Goal: Find specific page/section: Find specific page/section

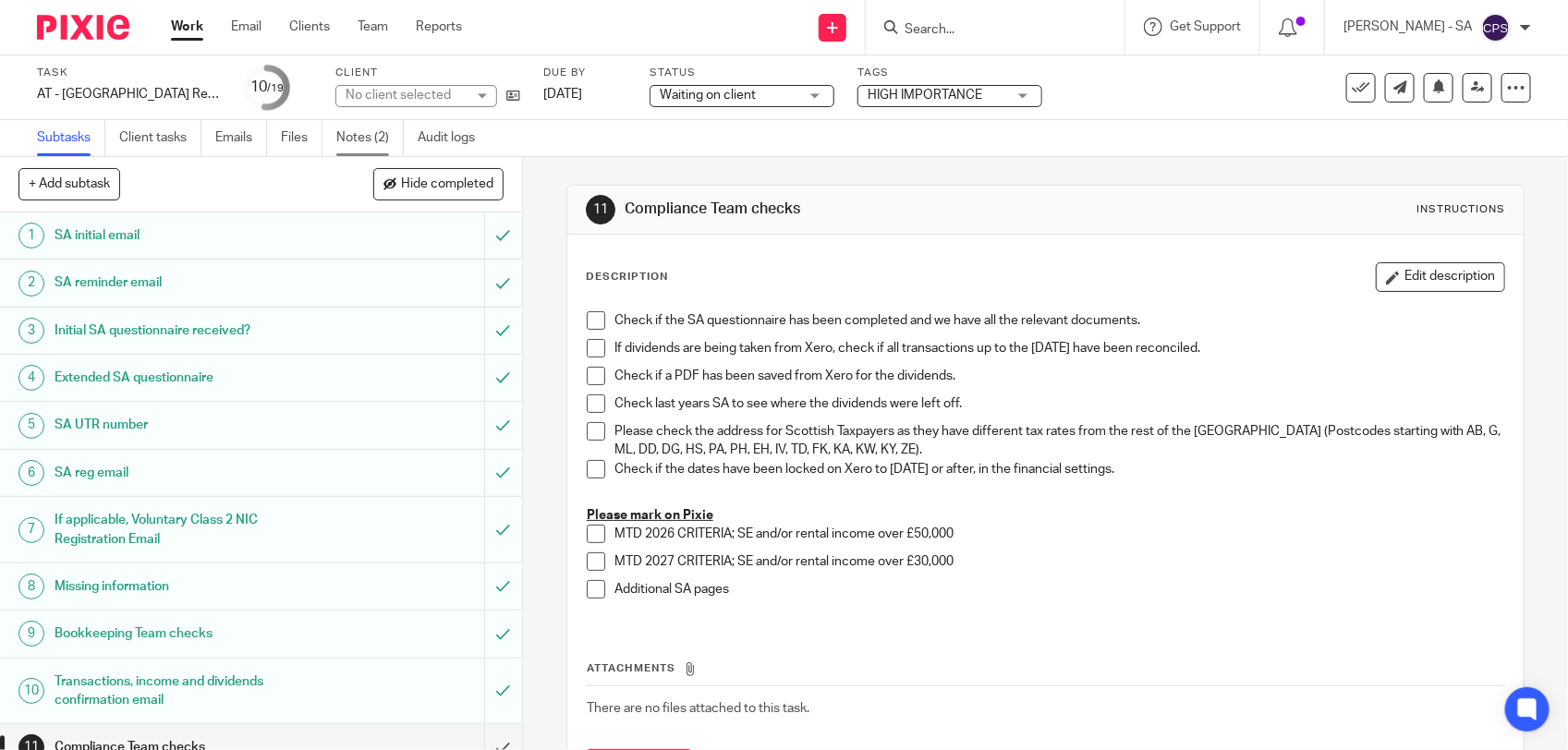
click at [366, 145] on link "Notes (2)" at bounding box center [370, 138] width 68 height 36
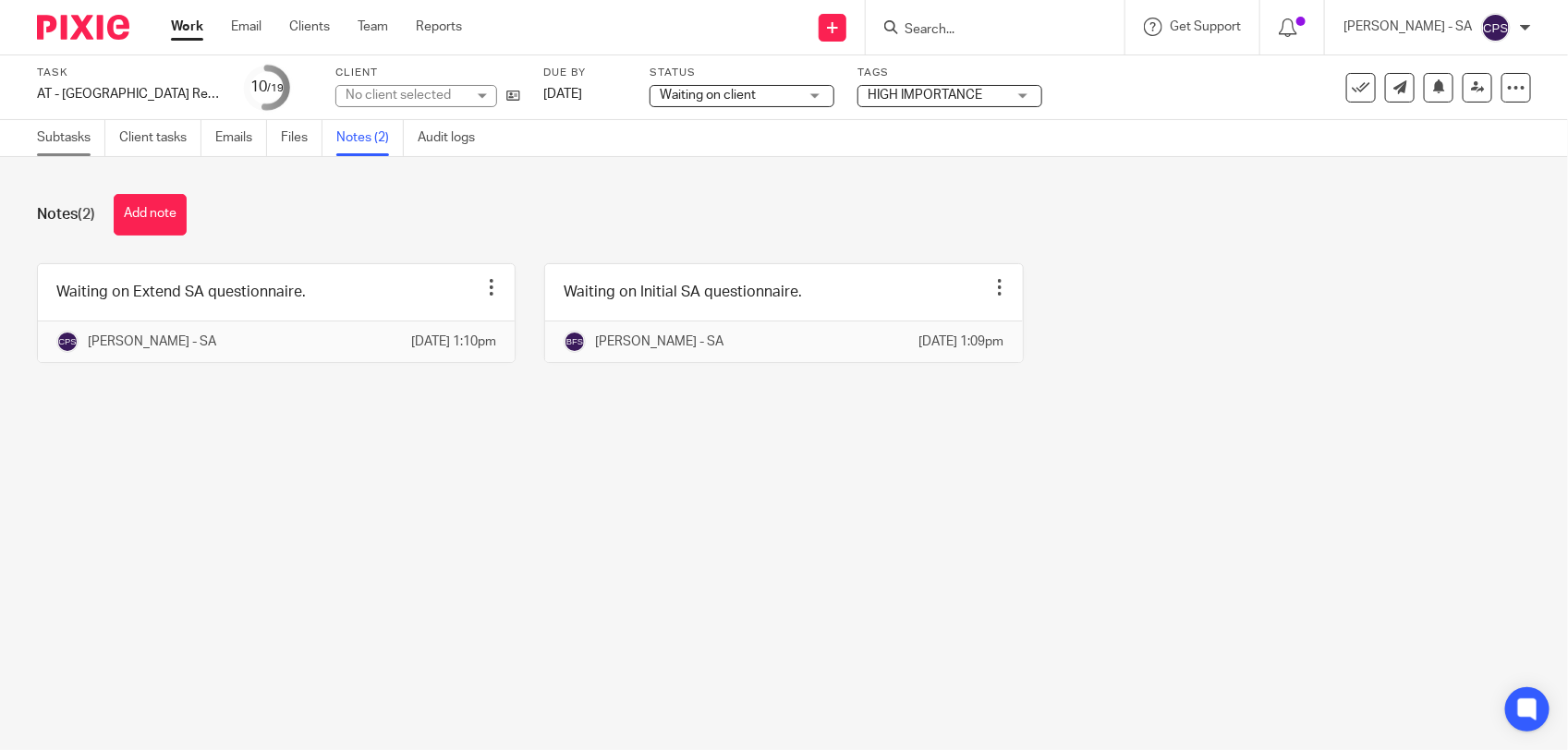
click at [70, 144] on link "Subtasks" at bounding box center [70, 138] width 68 height 36
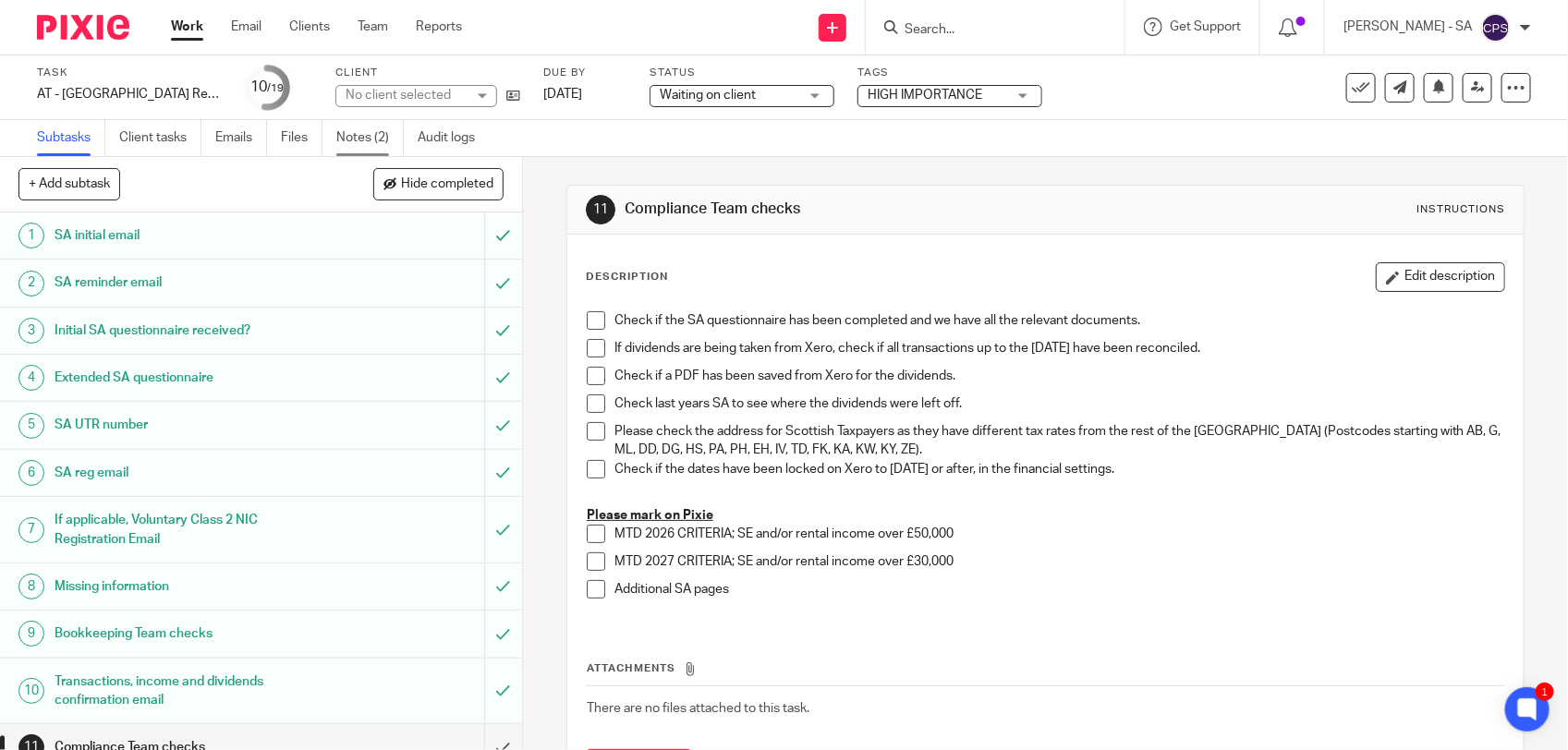
click at [353, 135] on link "Notes (2)" at bounding box center [370, 138] width 68 height 36
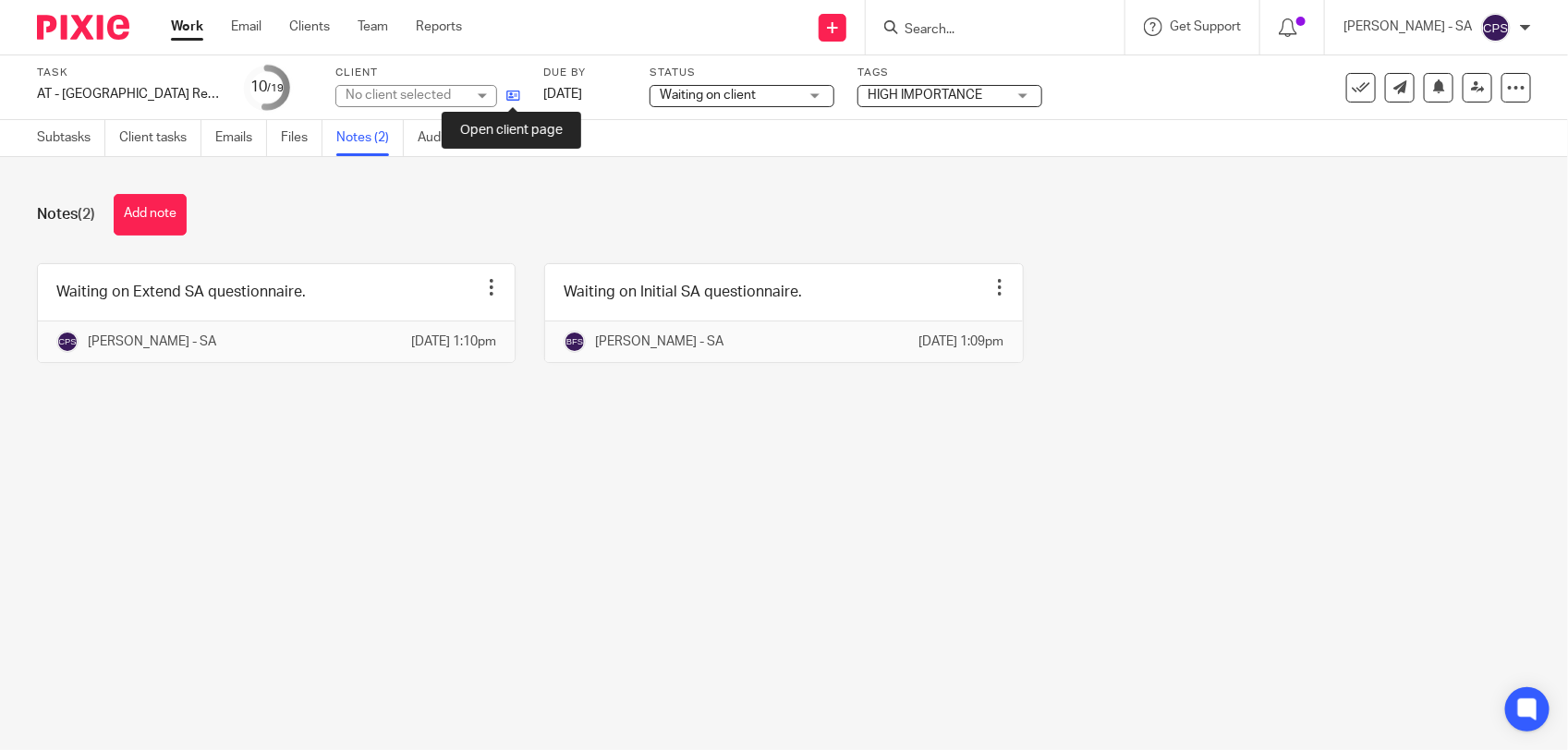
click at [506, 97] on icon at bounding box center [513, 95] width 14 height 13
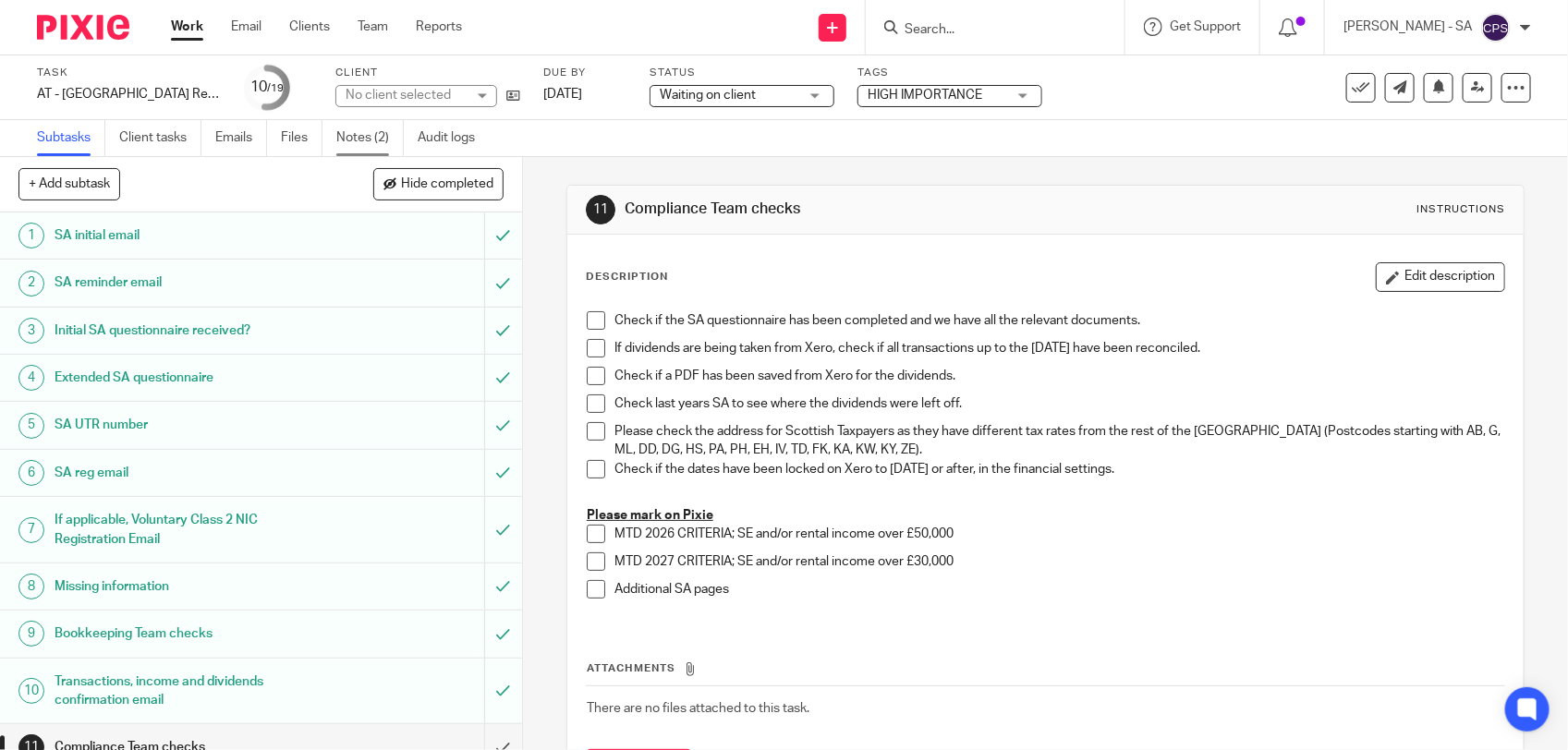
click at [361, 142] on link "Notes (2)" at bounding box center [370, 138] width 68 height 36
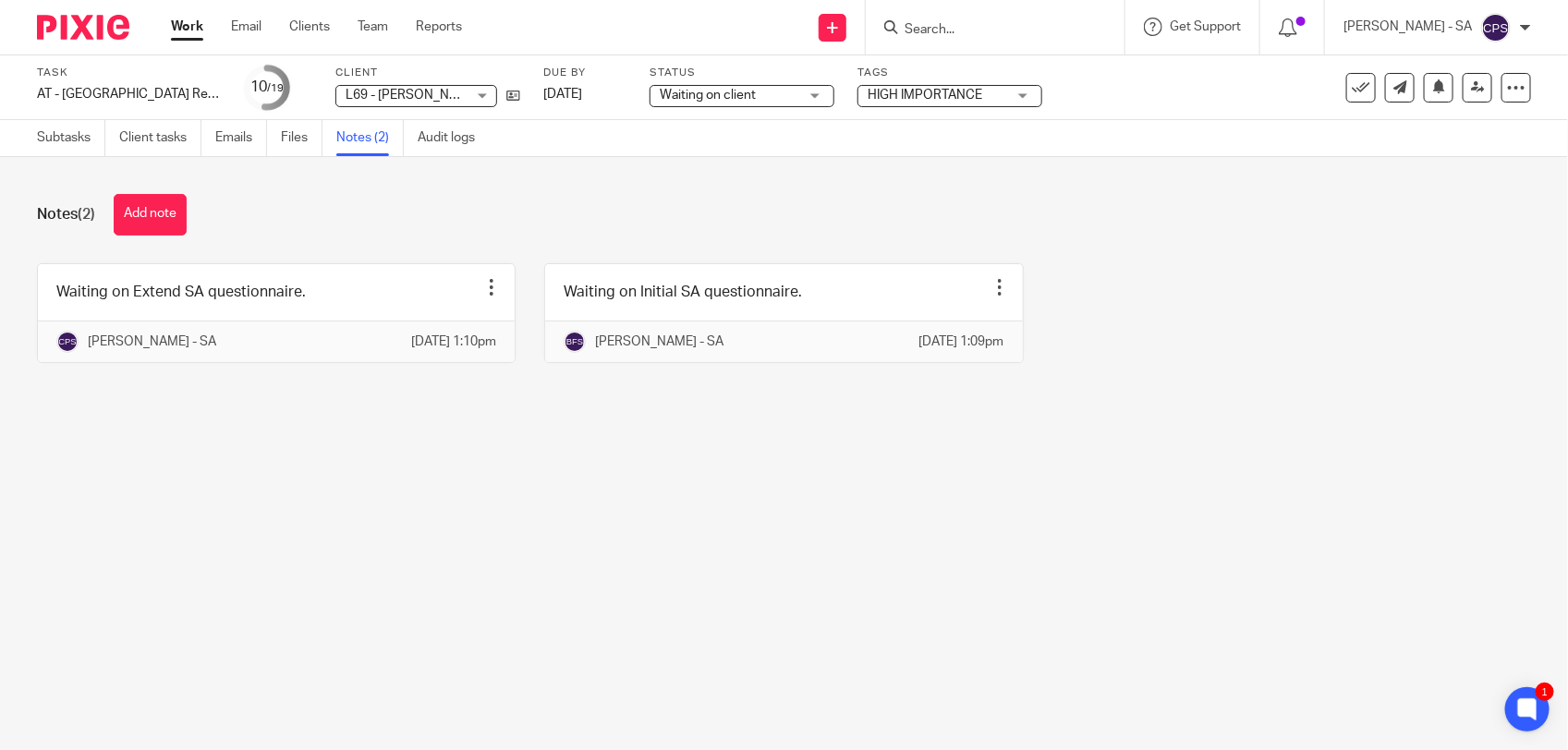
click at [961, 34] on input "Search" at bounding box center [986, 30] width 166 height 16
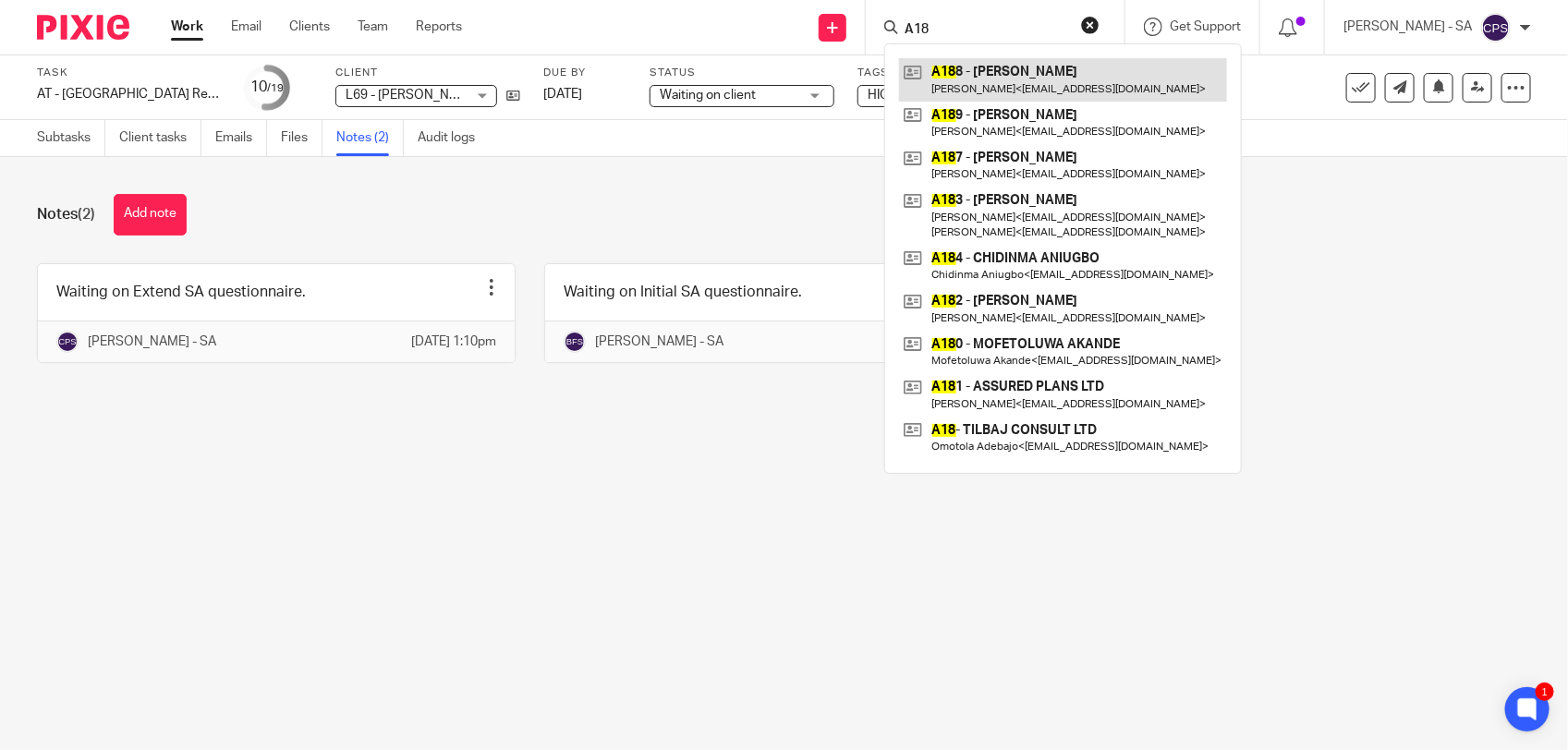
type input "A18"
click at [984, 72] on link at bounding box center [1063, 79] width 328 height 42
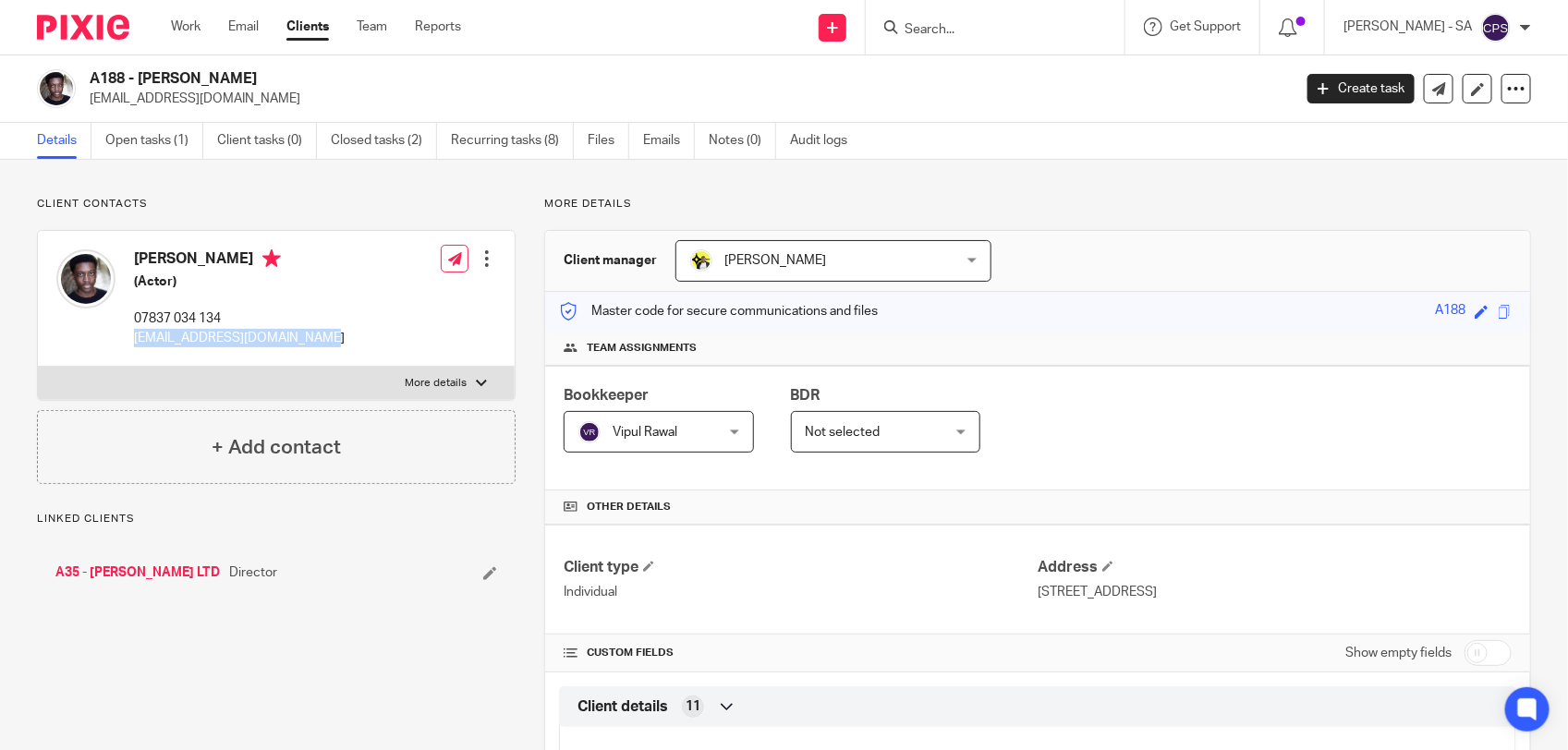
drag, startPoint x: 132, startPoint y: 337, endPoint x: 326, endPoint y: 344, distance: 194.1
click at [326, 344] on div "[PERSON_NAME] (Actor) 07837 034 134 [EMAIL_ADDRESS][DOMAIN_NAME] Edit contact C…" at bounding box center [276, 299] width 476 height 136
copy p "[EMAIL_ADDRESS][DOMAIN_NAME]"
click at [139, 149] on link "Open tasks (1)" at bounding box center [154, 140] width 98 height 36
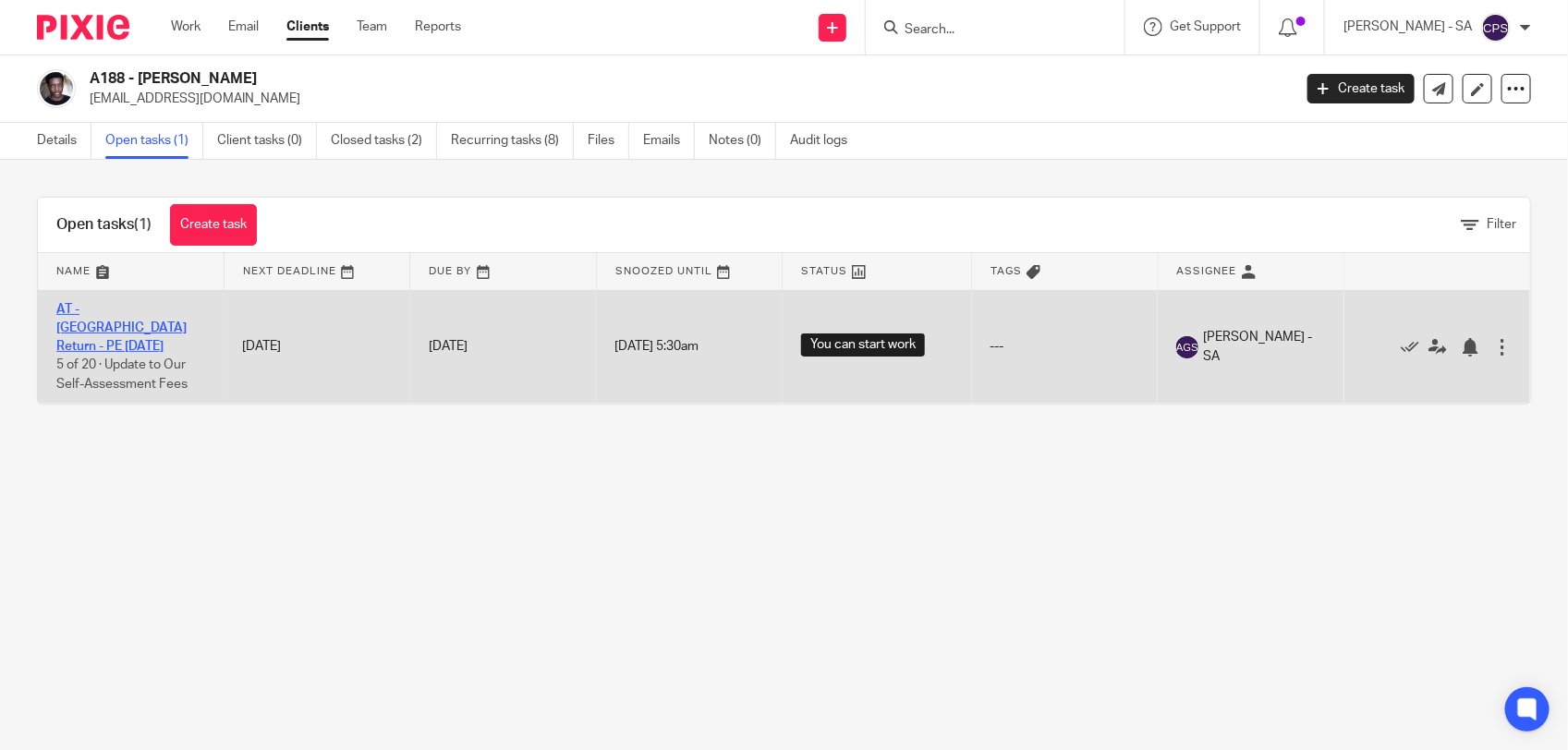
click at [124, 308] on link "AT - [GEOGRAPHIC_DATA] Return - PE [DATE]" at bounding box center [121, 328] width 130 height 51
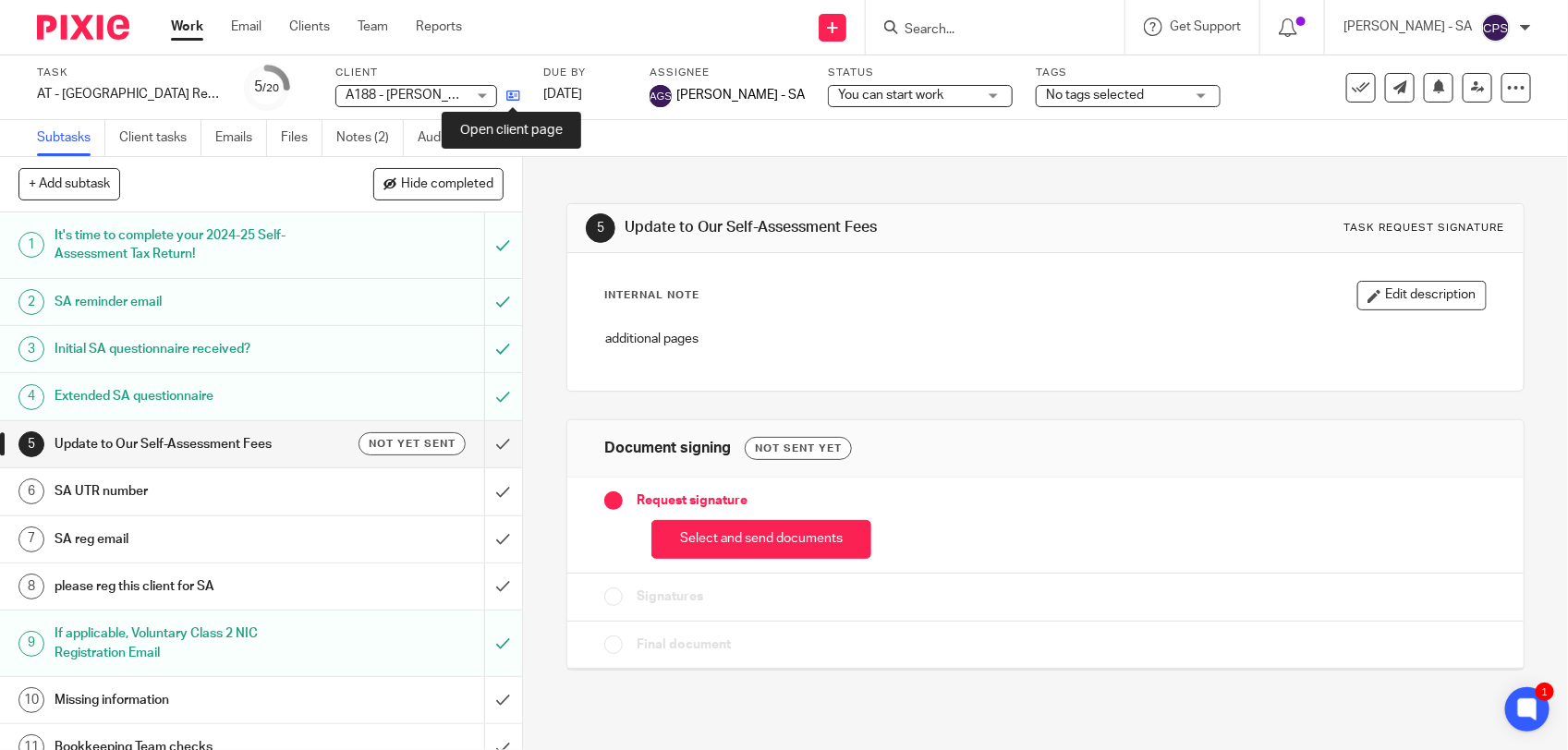
click at [515, 99] on icon at bounding box center [513, 95] width 14 height 13
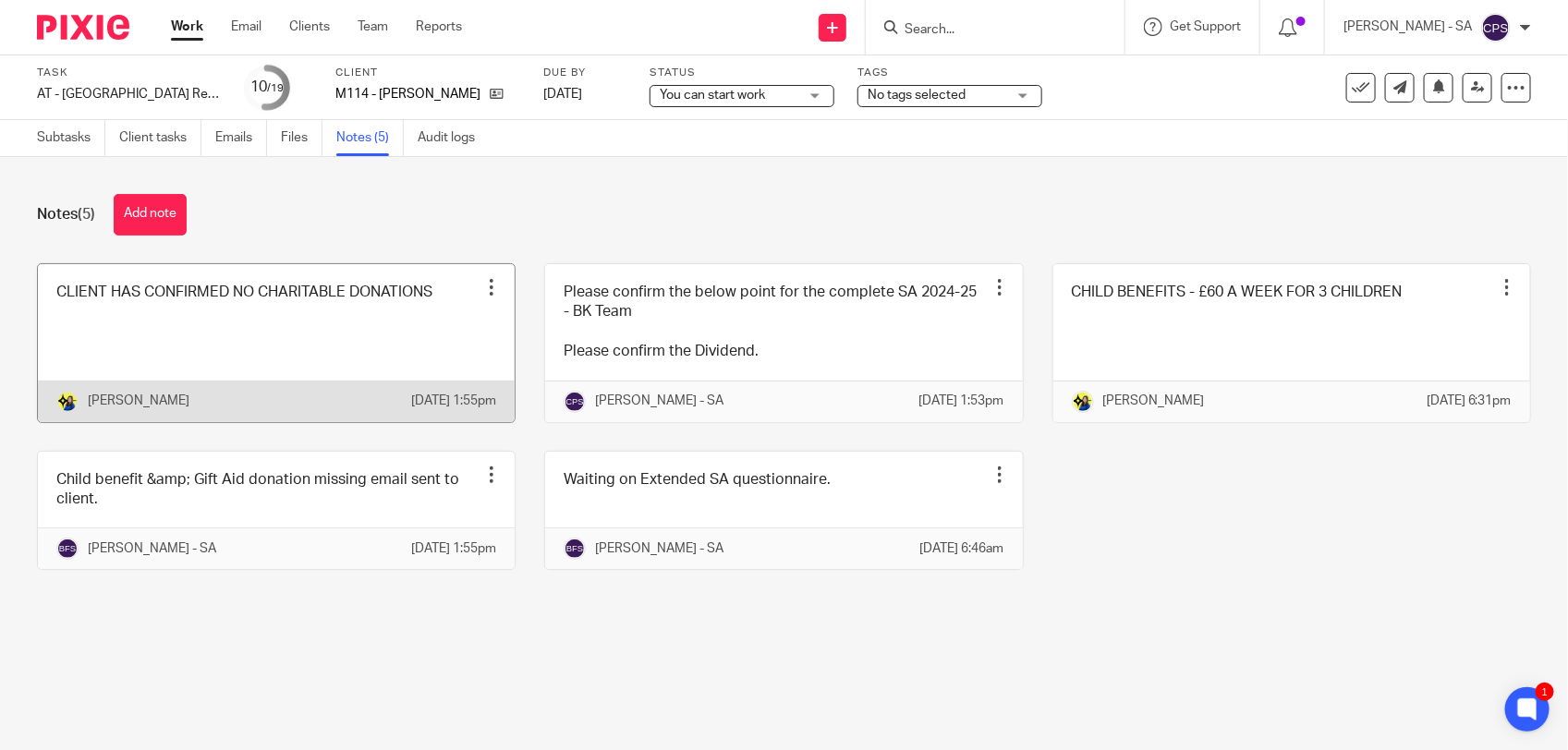
click at [321, 348] on link at bounding box center [276, 343] width 476 height 158
